Goal: Task Accomplishment & Management: Manage account settings

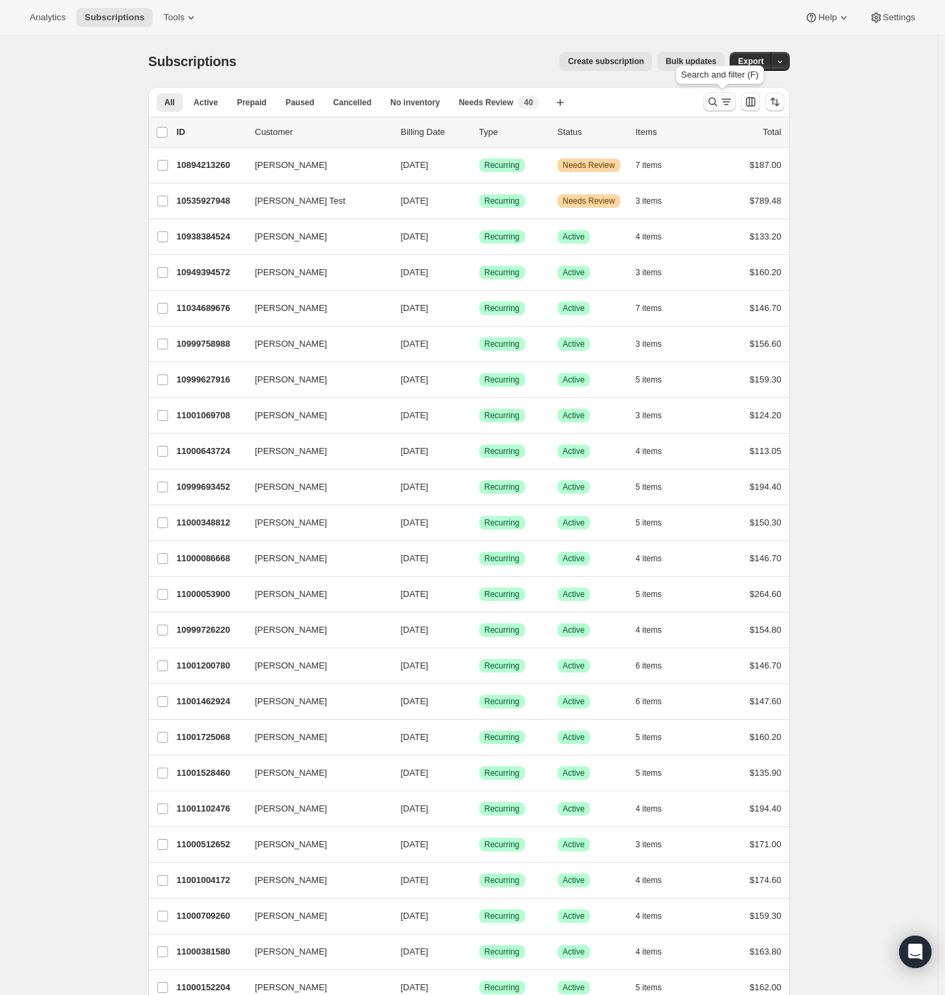
click at [713, 101] on icon "Search and filter results" at bounding box center [712, 101] width 13 height 13
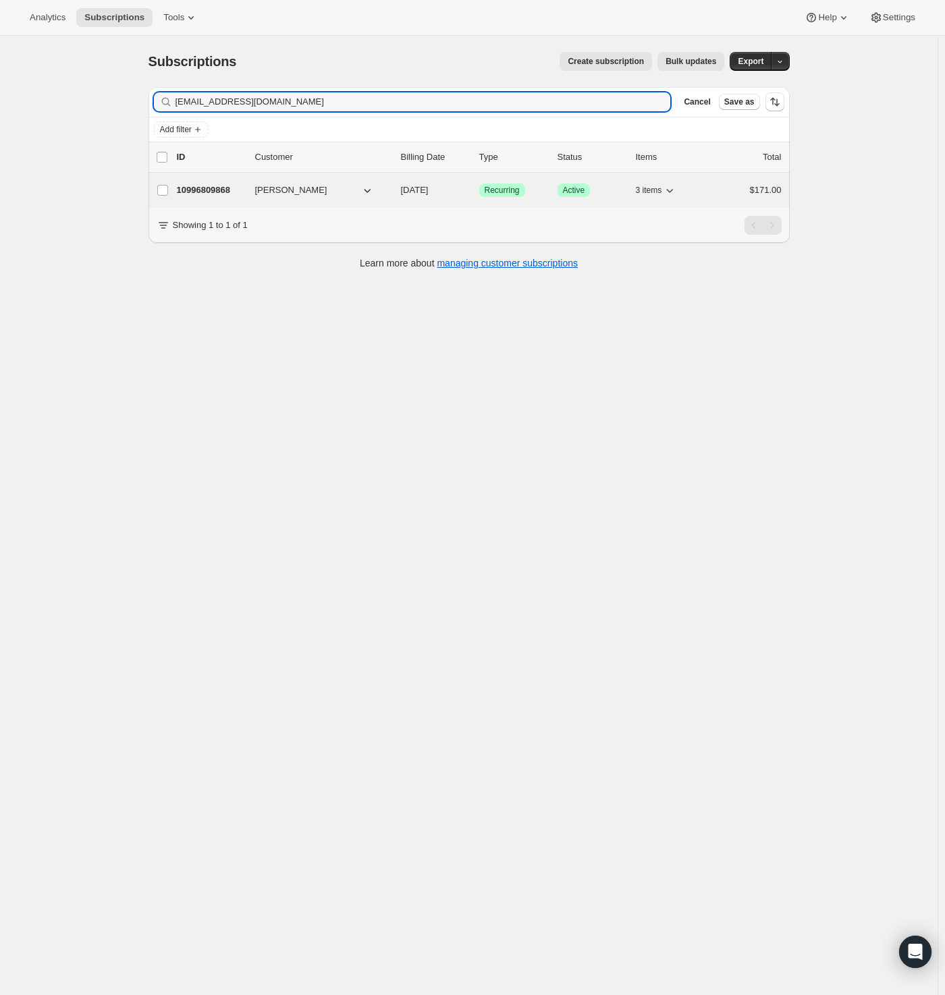
type input "terhaly@aol.com"
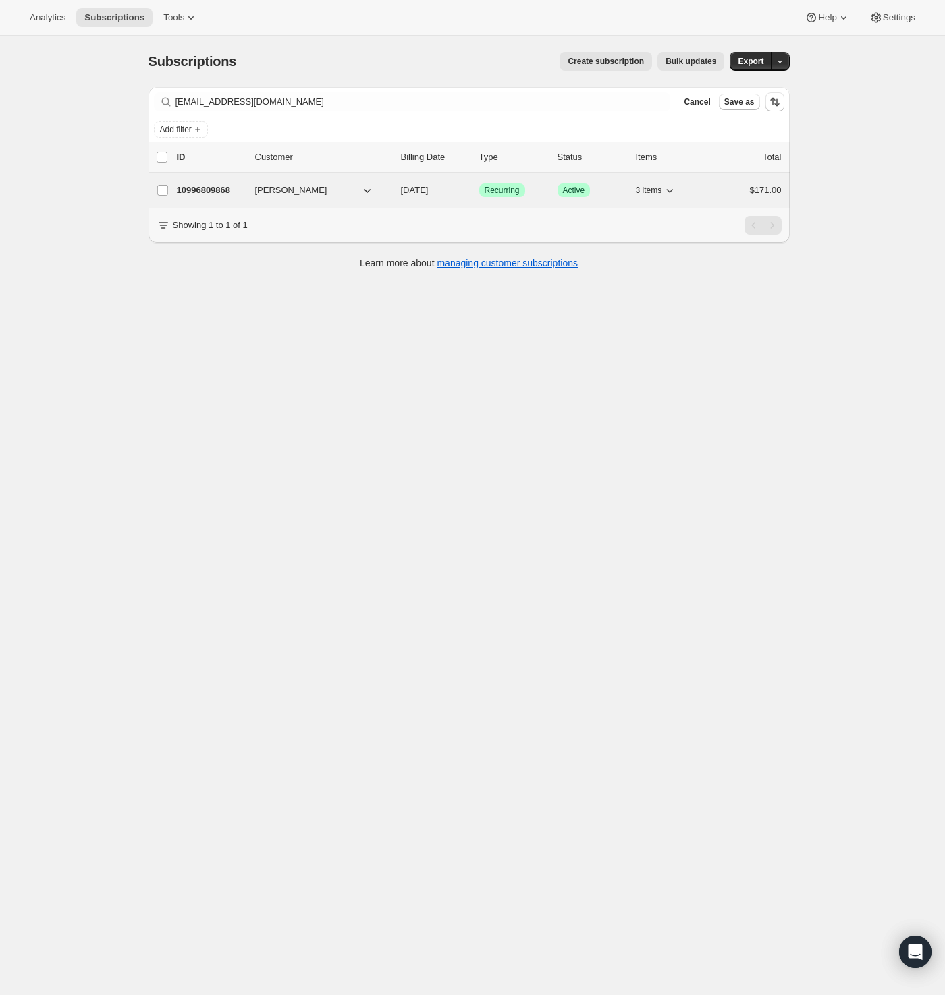
click at [291, 192] on span "Terri Halsey" at bounding box center [291, 190] width 72 height 13
click at [286, 187] on span "Terri Halsey" at bounding box center [291, 190] width 72 height 13
click at [215, 187] on p "10996809868" at bounding box center [210, 190] width 67 height 13
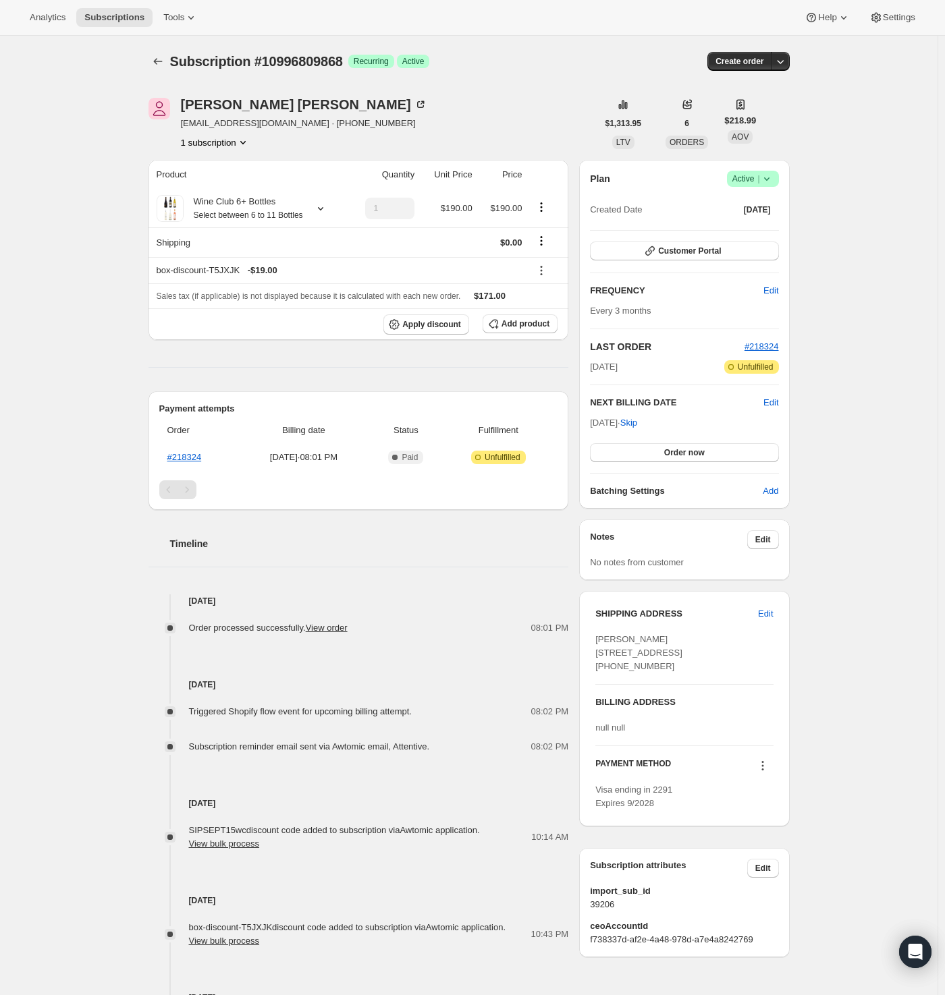
click at [770, 176] on icon at bounding box center [766, 178] width 13 height 13
click at [739, 228] on span "Cancel subscription" at bounding box center [751, 228] width 76 height 10
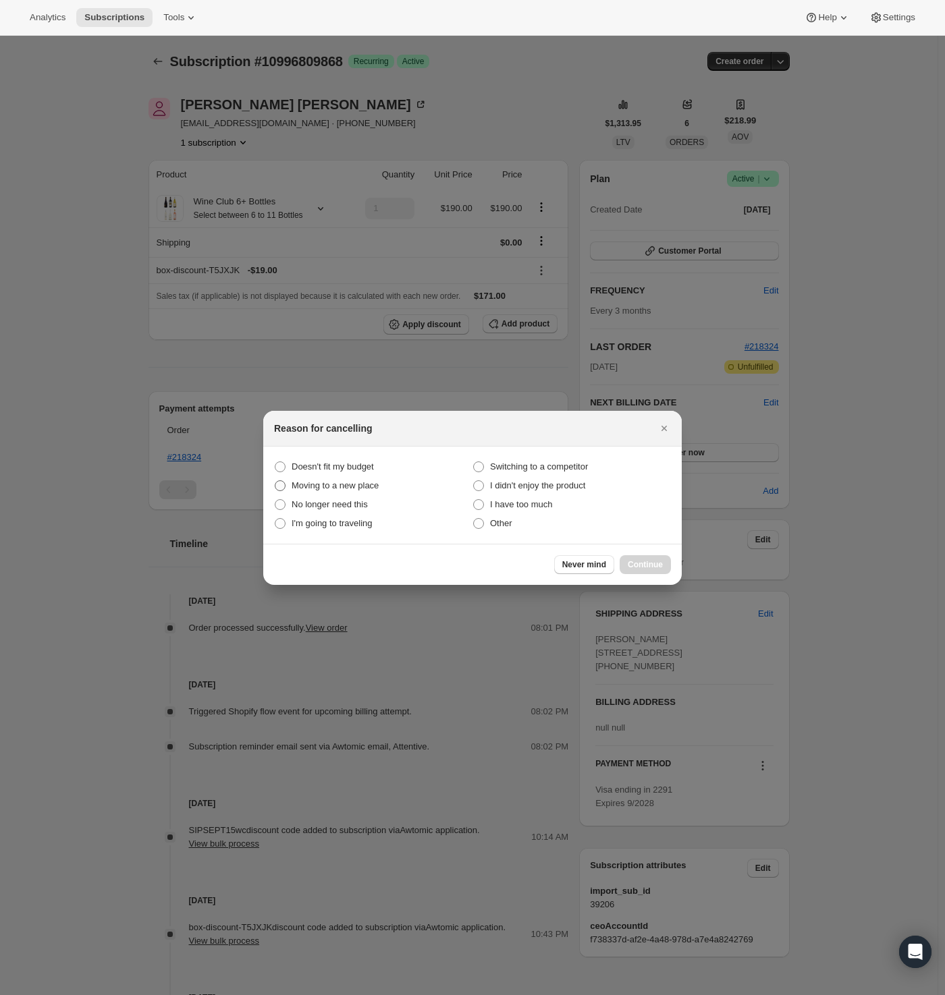
click at [322, 484] on span "Moving to a new place" at bounding box center [334, 485] width 87 height 10
click at [275, 481] on place "Moving to a new place" at bounding box center [275, 480] width 1 height 1
radio place "true"
click at [654, 561] on span "Continue" at bounding box center [644, 564] width 35 height 11
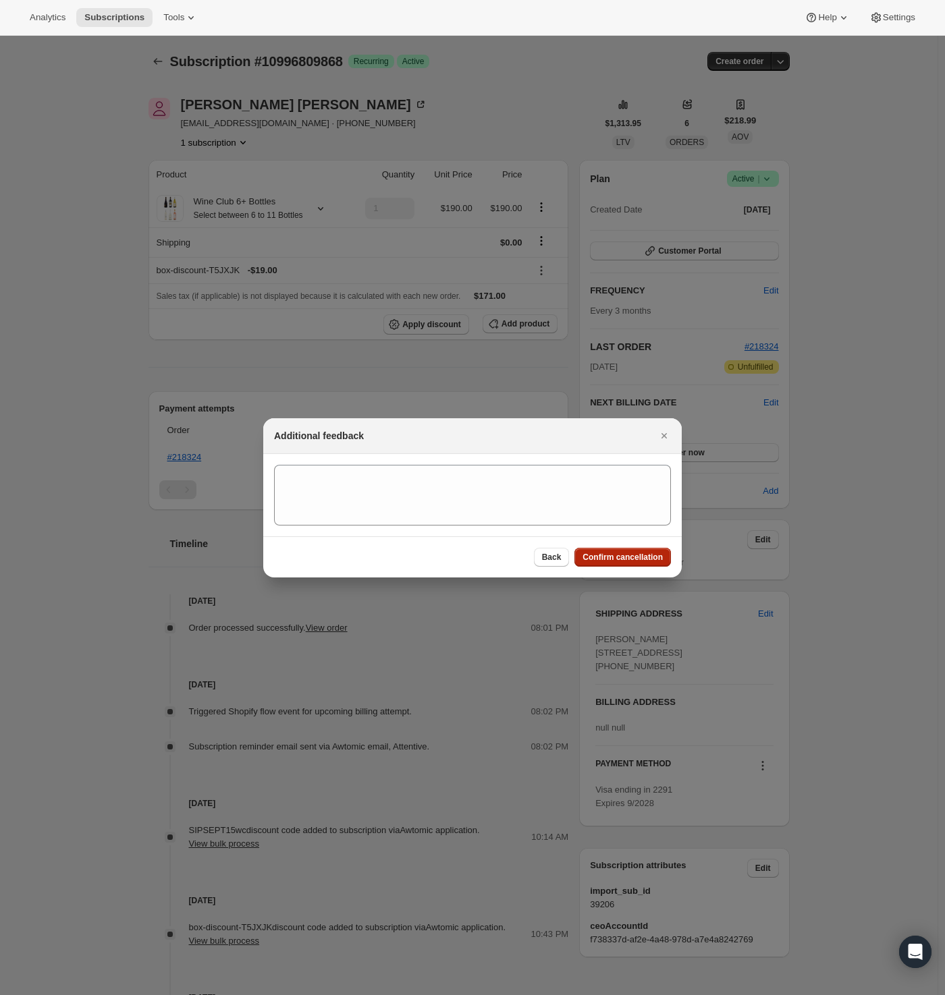
click at [637, 554] on span "Confirm cancellation" at bounding box center [622, 557] width 80 height 11
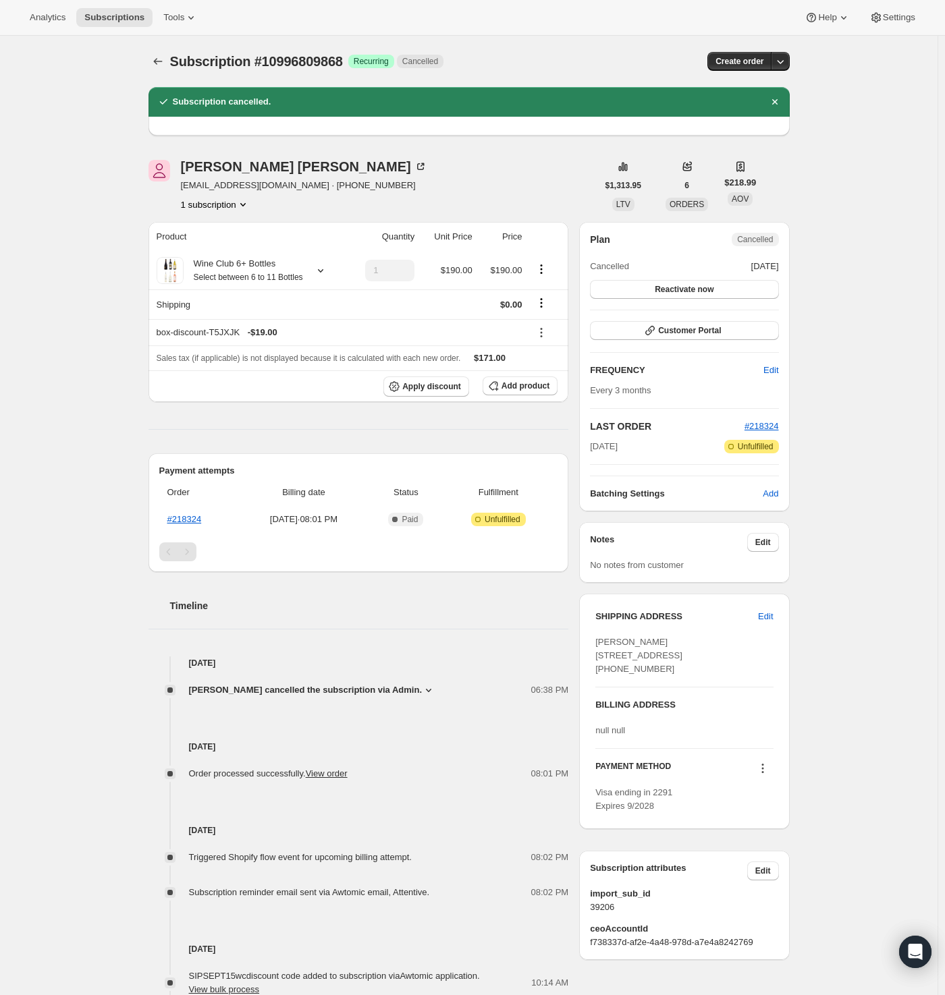
click at [84, 193] on div "Subscription #10996809868. This page is ready Subscription #10996809868 Success…" at bounding box center [468, 606] width 937 height 1140
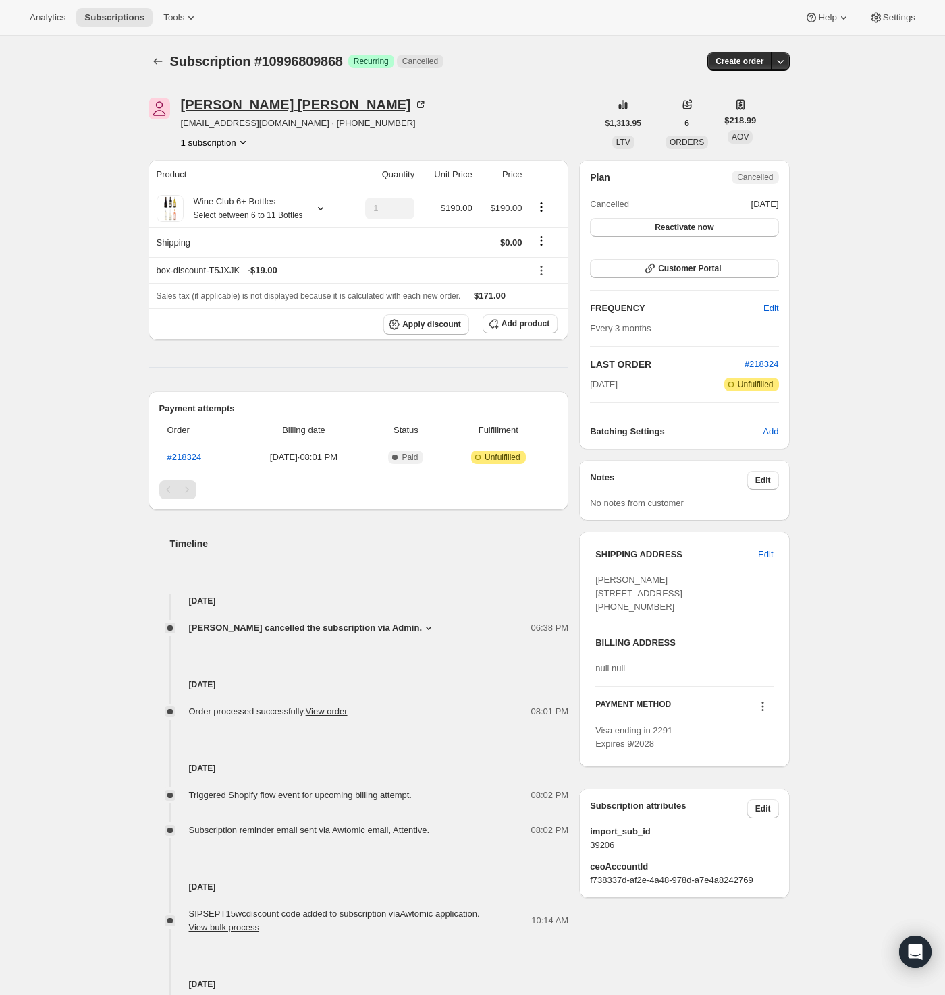
click at [189, 99] on div "[PERSON_NAME]" at bounding box center [304, 104] width 246 height 13
drag, startPoint x: 184, startPoint y: 103, endPoint x: 213, endPoint y: 105, distance: 29.0
click at [213, 105] on div "[PERSON_NAME]" at bounding box center [304, 104] width 246 height 13
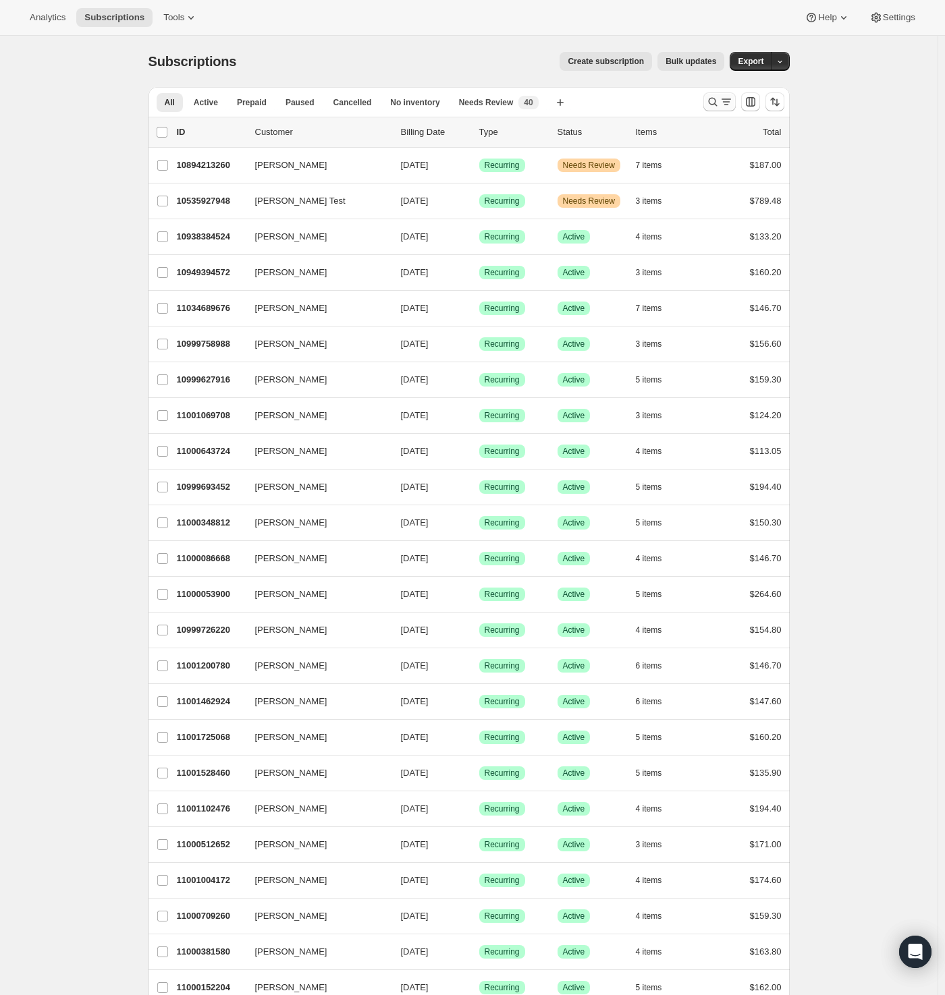
click at [719, 104] on icon "Search and filter results" at bounding box center [712, 101] width 13 height 13
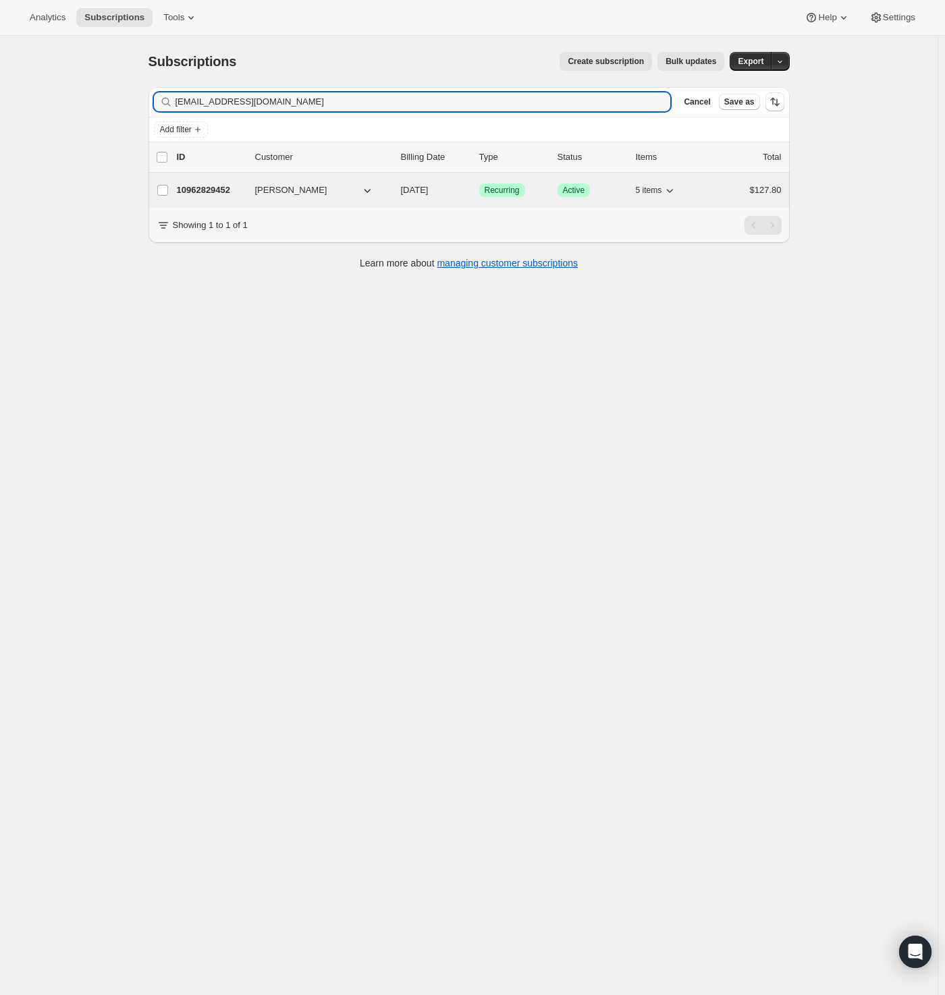
type input "rosedoll171@gmail.com"
click at [289, 195] on span "Rose Arballo" at bounding box center [291, 190] width 72 height 13
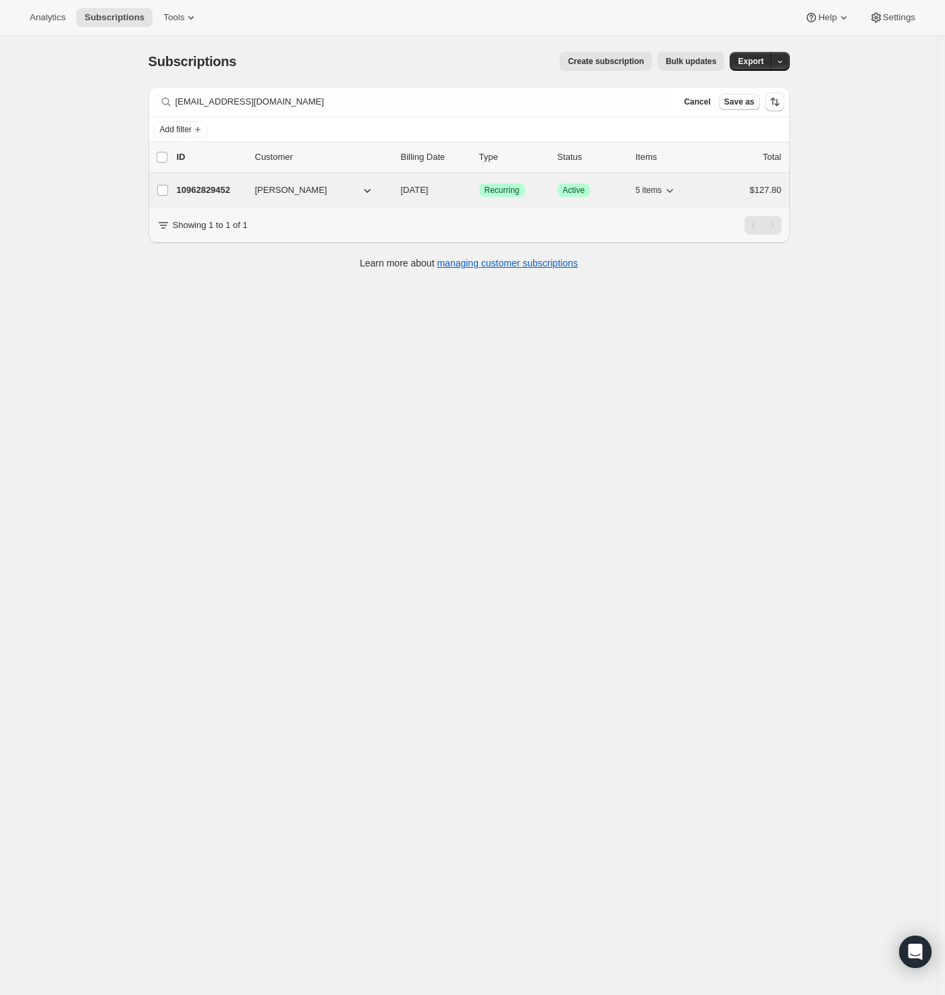
click at [264, 192] on span "Rose Arballo" at bounding box center [291, 190] width 72 height 13
click at [213, 190] on p "10962829452" at bounding box center [210, 190] width 67 height 13
